Goal: Task Accomplishment & Management: Manage account settings

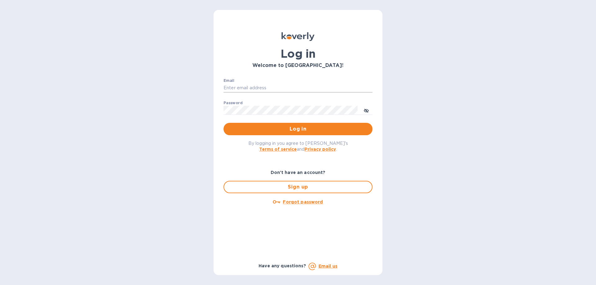
click at [257, 90] on input "Email" at bounding box center [298, 88] width 149 height 9
type input "[EMAIL_ADDRESS][DOMAIN_NAME]"
click at [362, 110] on button "toggle password visibility" at bounding box center [366, 110] width 12 height 12
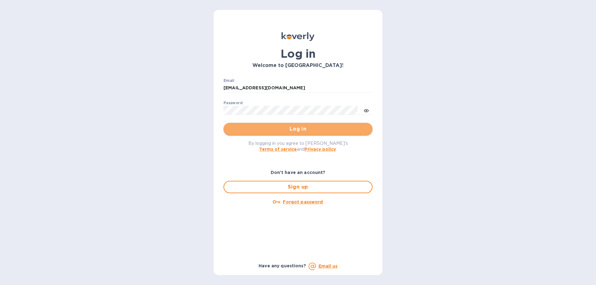
click at [287, 131] on span "Log in" at bounding box center [298, 128] width 139 height 7
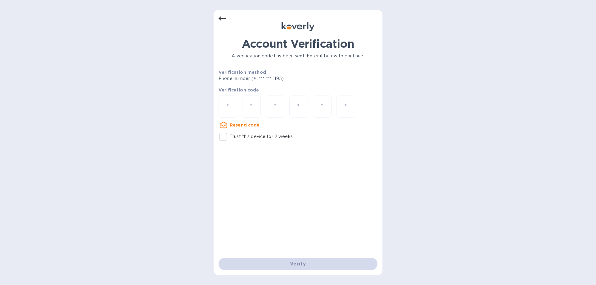
click at [232, 109] on input "number" at bounding box center [228, 106] width 8 height 11
type input "7"
type input "8"
type input "1"
type input "6"
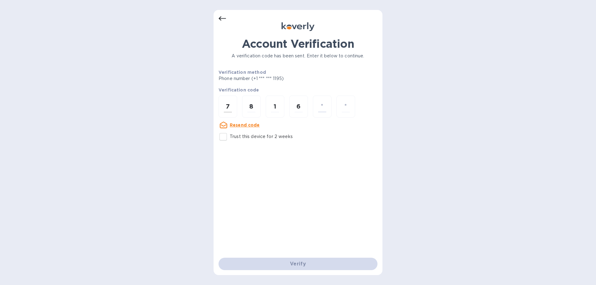
type input "2"
type input "3"
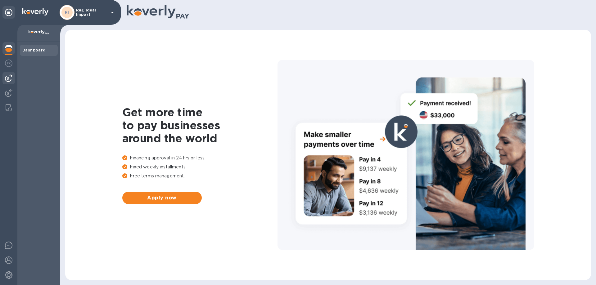
click at [9, 76] on img at bounding box center [8, 78] width 7 height 7
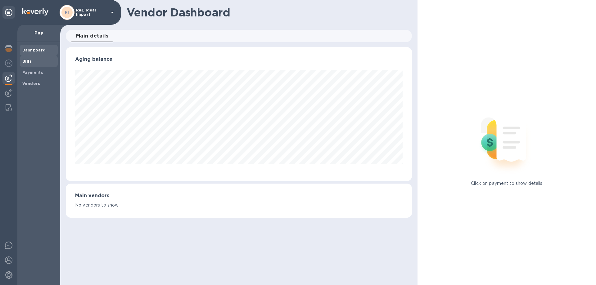
scroll to position [134, 346]
click at [27, 59] on b "Bills" at bounding box center [26, 61] width 9 height 5
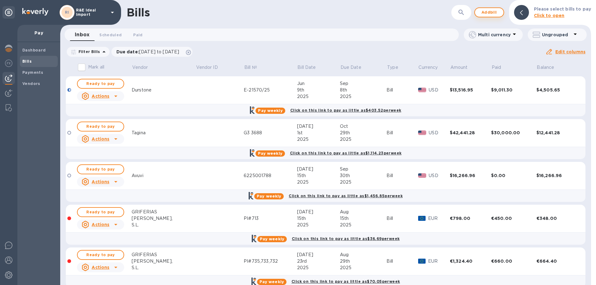
click at [489, 12] on span "Add bill" at bounding box center [489, 12] width 19 height 7
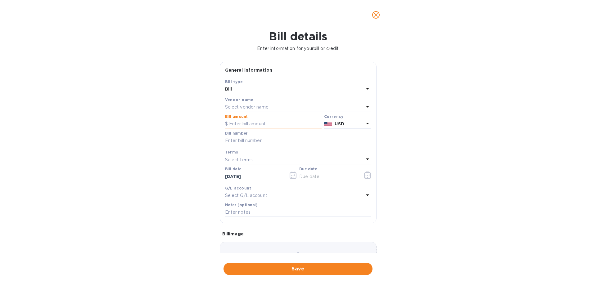
click at [245, 124] on input "text" at bounding box center [273, 124] width 97 height 9
click at [248, 107] on p "Select vendor name" at bounding box center [246, 107] width 43 height 7
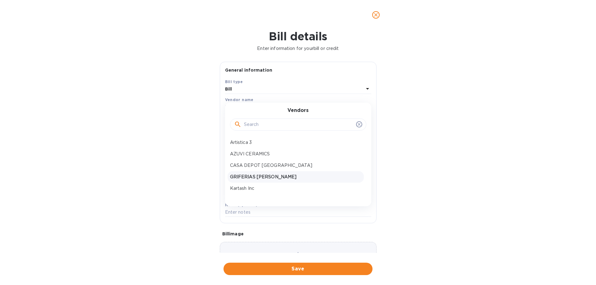
click at [244, 175] on p "GRIFERIAS [PERSON_NAME]" at bounding box center [295, 177] width 131 height 7
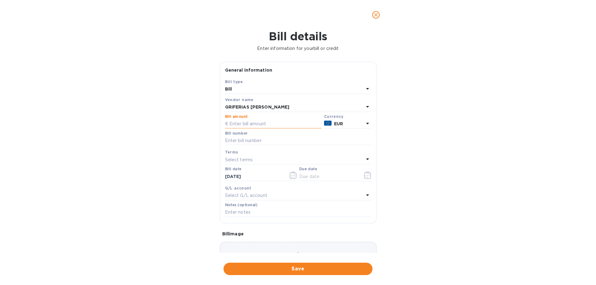
click at [244, 125] on input "text" at bounding box center [273, 124] width 97 height 9
type input "1,286.50"
click at [248, 143] on input "text" at bounding box center [298, 140] width 146 height 9
type input "PI# 787"
click at [322, 177] on input "text" at bounding box center [328, 176] width 59 height 9
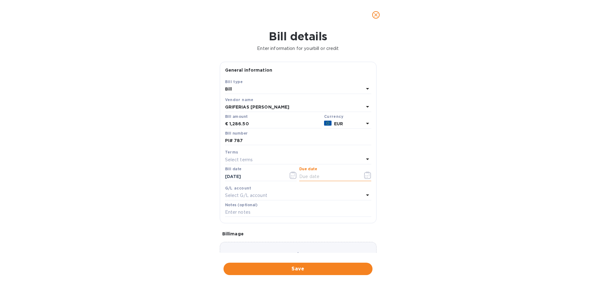
type input "[DATE]"
click at [273, 176] on input "[DATE]" at bounding box center [254, 176] width 59 height 9
click at [416, 161] on div "Bill details Enter information for your bill or credit General information Save…" at bounding box center [298, 158] width 596 height 256
click at [302, 270] on span "Save" at bounding box center [298, 269] width 139 height 7
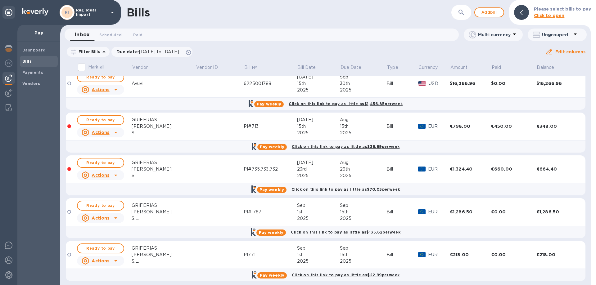
scroll to position [97, 0]
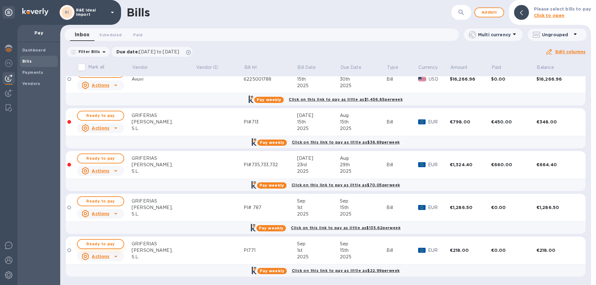
click at [102, 246] on span "Ready to pay" at bounding box center [101, 244] width 36 height 7
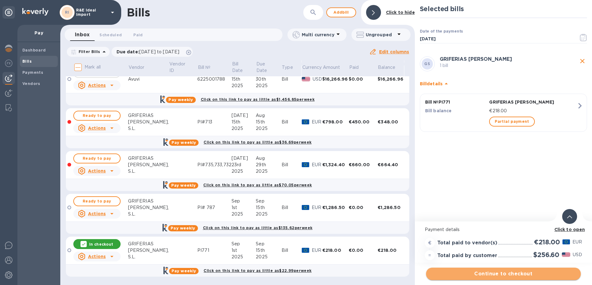
click at [509, 276] on span "Continue to checkout" at bounding box center [503, 274] width 145 height 7
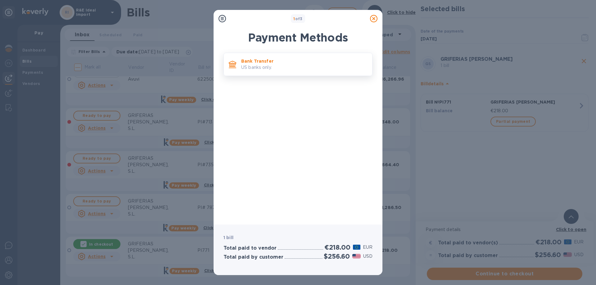
click at [281, 66] on p "US banks only." at bounding box center [304, 67] width 126 height 7
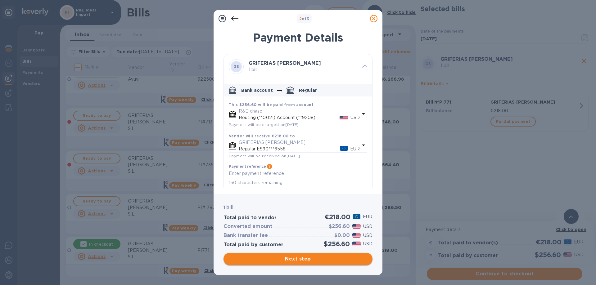
click at [309, 258] on span "Next step" at bounding box center [298, 259] width 139 height 7
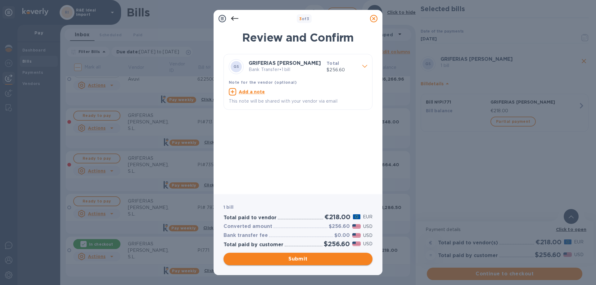
click at [310, 259] on span "Submit" at bounding box center [298, 259] width 139 height 7
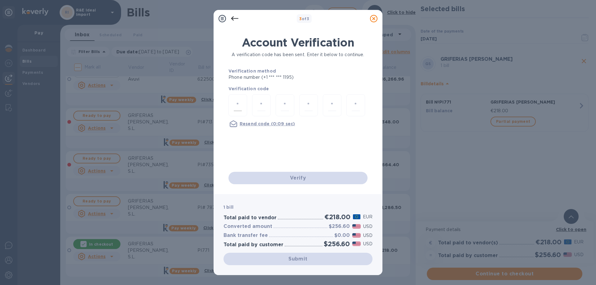
click at [235, 103] on input "number" at bounding box center [238, 105] width 8 height 11
type input "9"
type input "3"
type input "4"
type input "8"
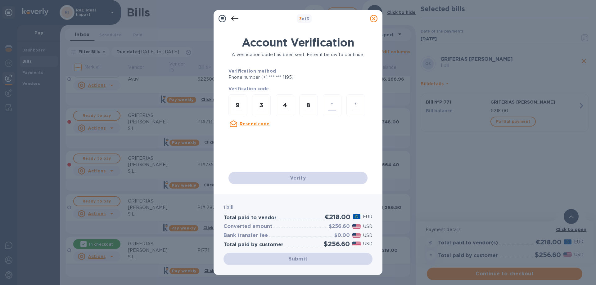
type input "3"
type input "5"
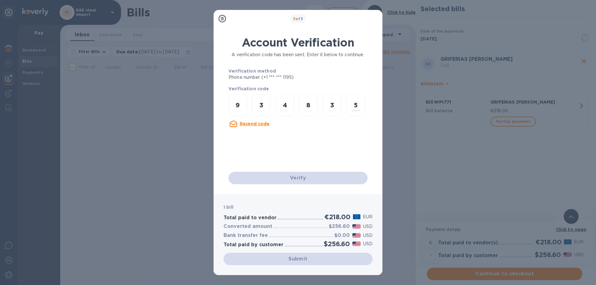
scroll to position [0, 0]
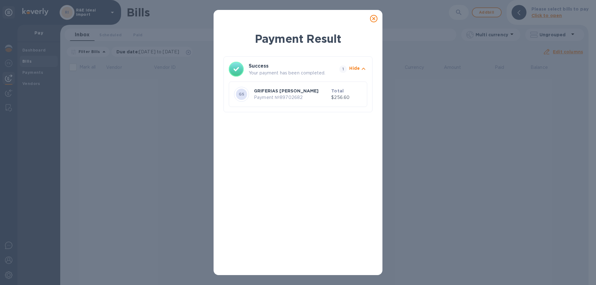
click at [279, 99] on p "Payment № 89702682" at bounding box center [291, 97] width 75 height 7
click at [372, 19] on icon at bounding box center [373, 18] width 7 height 7
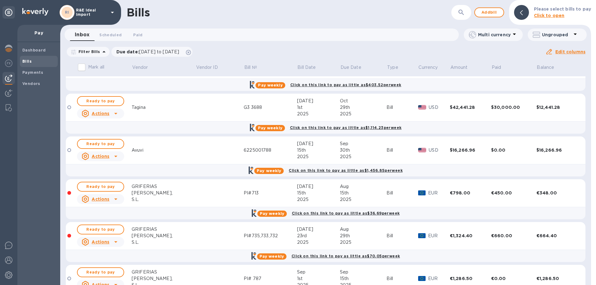
scroll to position [54, 0]
